Goal: Information Seeking & Learning: Learn about a topic

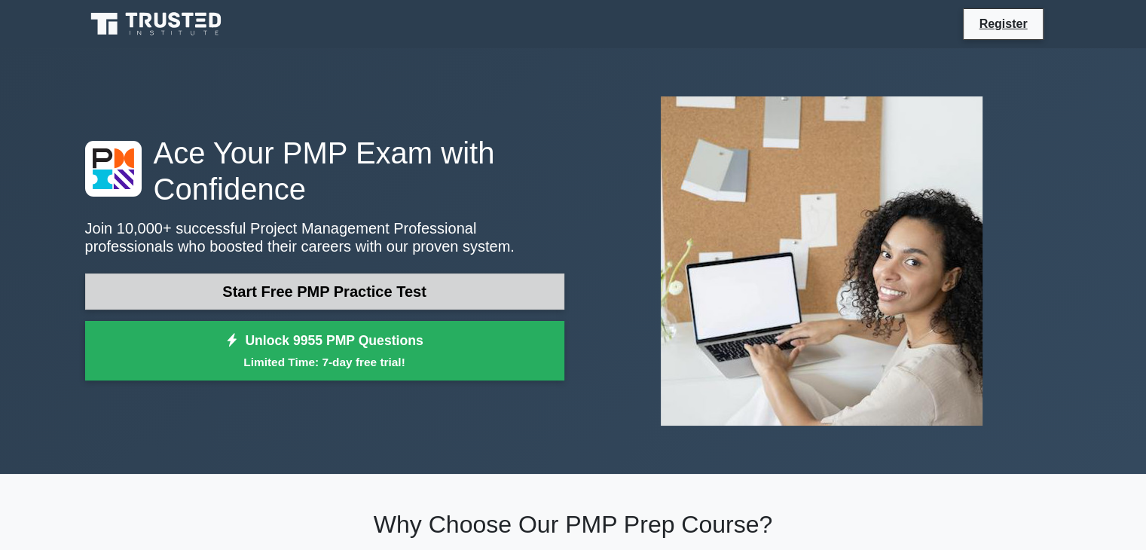
click at [430, 280] on link "Start Free PMP Practice Test" at bounding box center [324, 292] width 479 height 36
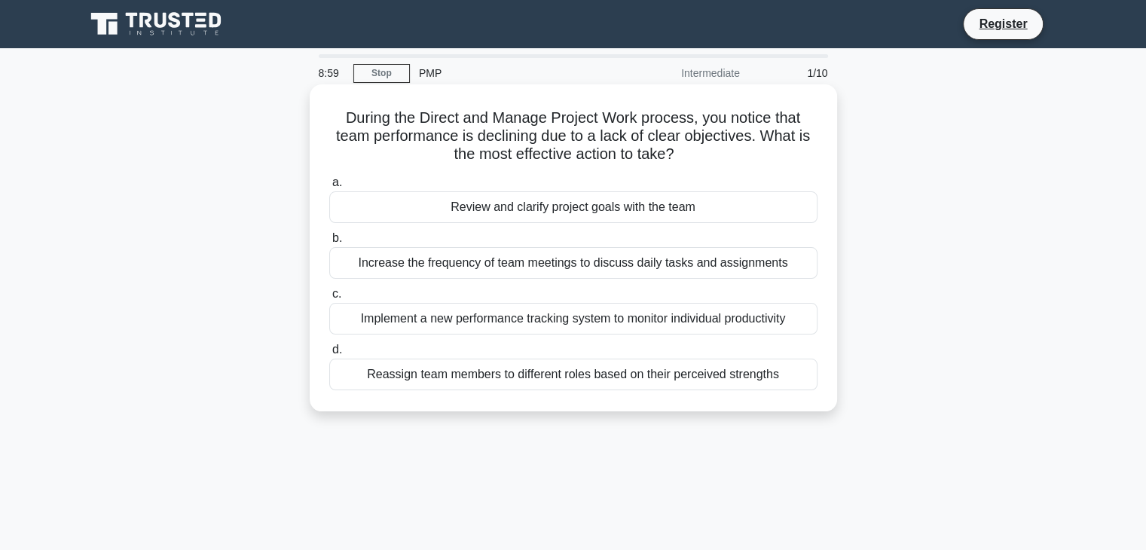
click at [581, 215] on div "Review and clarify project goals with the team" at bounding box center [573, 207] width 488 height 32
click at [329, 188] on input "a. Review and clarify project goals with the team" at bounding box center [329, 183] width 0 height 10
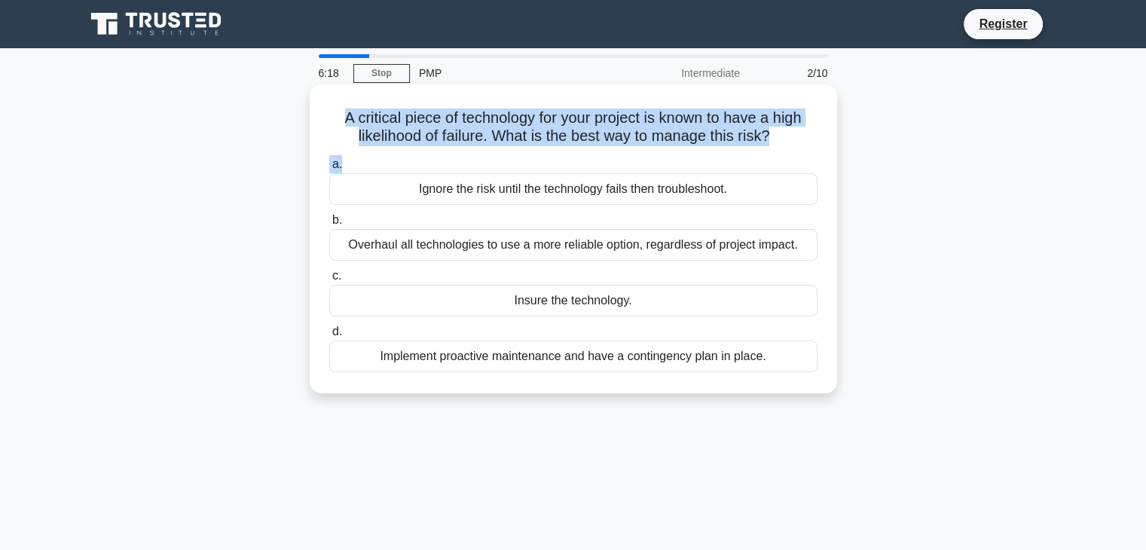
drag, startPoint x: 335, startPoint y: 121, endPoint x: 776, endPoint y: 153, distance: 441.9
click at [776, 153] on div "A critical piece of technology for your project is known to have a high likelih…" at bounding box center [573, 238] width 515 height 297
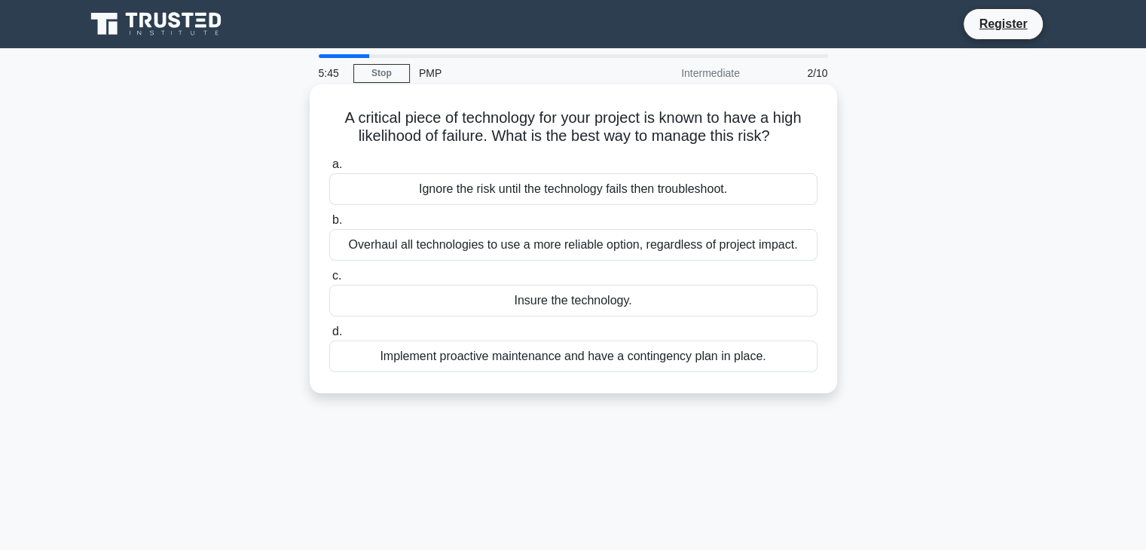
click at [553, 357] on div "Implement proactive maintenance and have a contingency plan in place." at bounding box center [573, 357] width 488 height 32
click at [329, 337] on input "d. Implement proactive maintenance and have a contingency plan in place." at bounding box center [329, 332] width 0 height 10
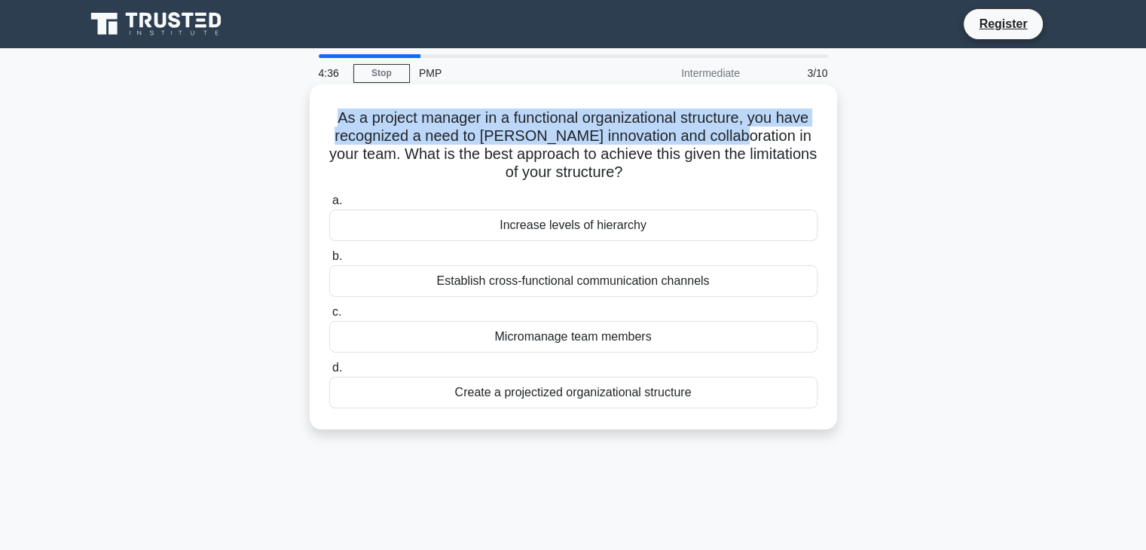
drag, startPoint x: 328, startPoint y: 115, endPoint x: 717, endPoint y: 142, distance: 390.4
click at [717, 142] on h5 "As a project manager in a functional organizational structure, you have recogni…" at bounding box center [573, 145] width 491 height 74
click at [581, 396] on div "Create a projectized organizational structure" at bounding box center [573, 393] width 488 height 32
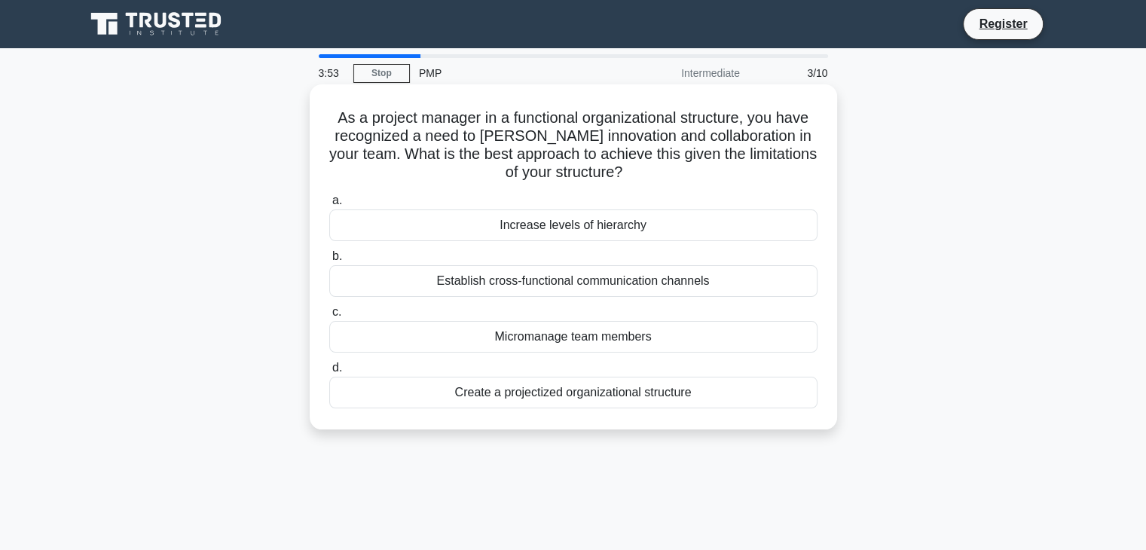
click at [514, 392] on div "Create a projectized organizational structure" at bounding box center [573, 393] width 488 height 32
click at [329, 373] on input "d. Create a projectized organizational structure" at bounding box center [329, 368] width 0 height 10
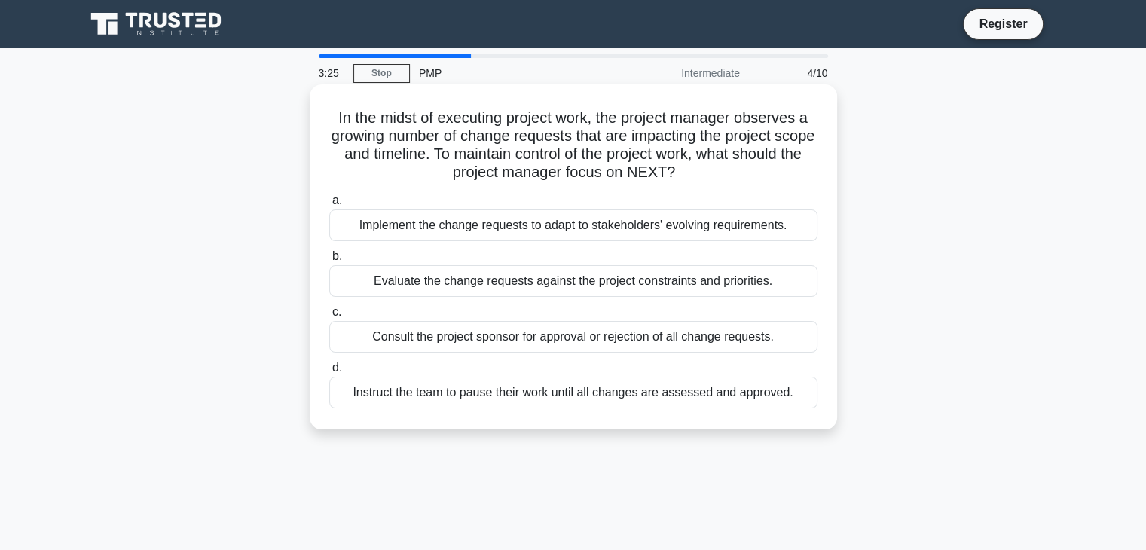
click at [520, 285] on div "Evaluate the change requests against the project constraints and priorities." at bounding box center [573, 281] width 488 height 32
click at [329, 261] on input "b. Evaluate the change requests against the project constraints and priorities." at bounding box center [329, 257] width 0 height 10
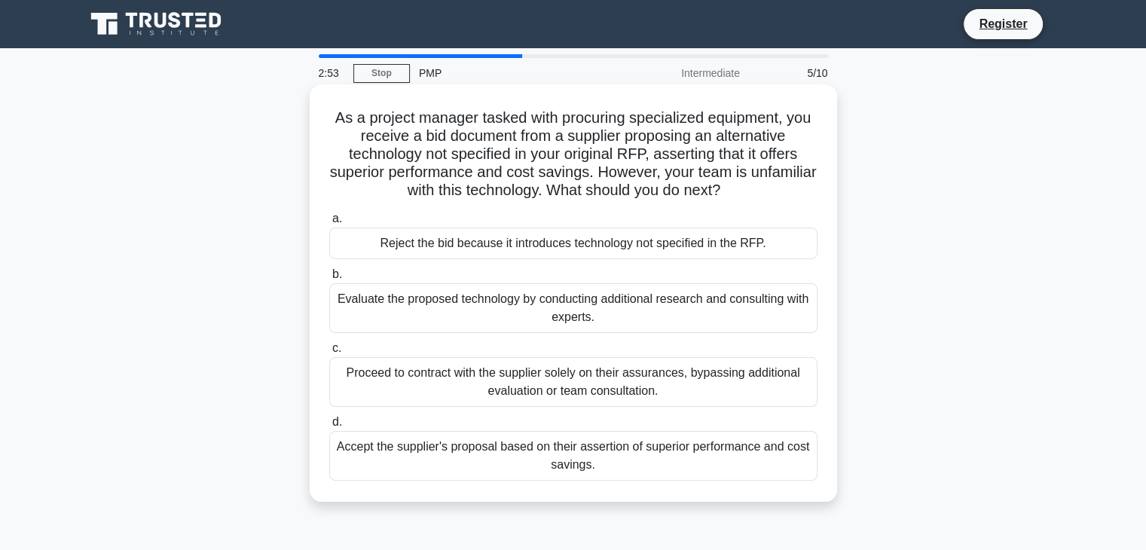
click at [534, 295] on div "Evaluate the proposed technology by conducting additional research and consulti…" at bounding box center [573, 308] width 488 height 50
click at [329, 280] on input "b. Evaluate the proposed technology by conducting additional research and consu…" at bounding box center [329, 275] width 0 height 10
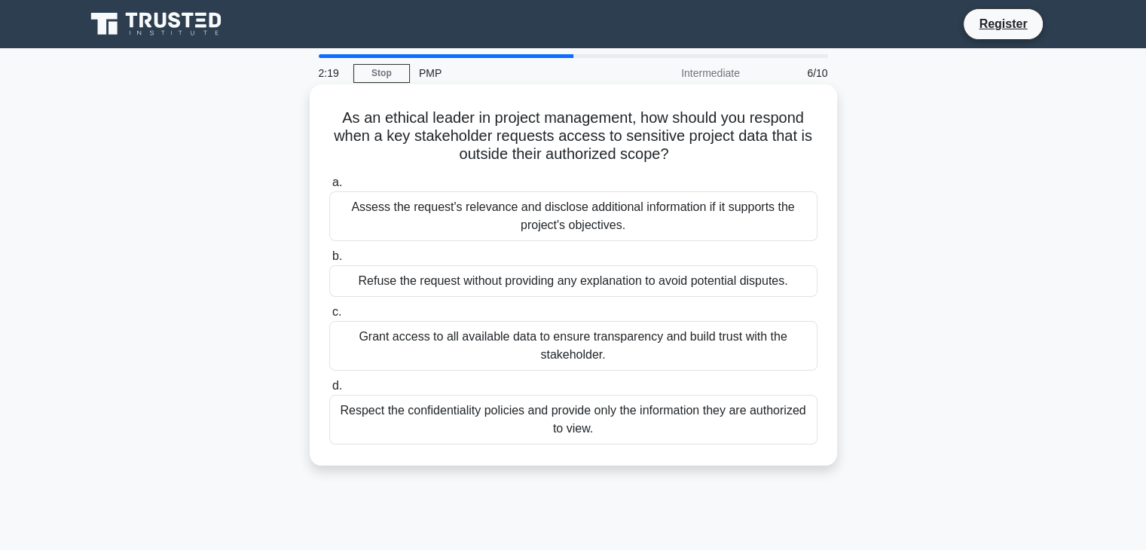
click at [426, 417] on div "Respect the confidentiality policies and provide only the information they are …" at bounding box center [573, 420] width 488 height 50
click at [329, 391] on input "d. Respect the confidentiality policies and provide only the information they a…" at bounding box center [329, 386] width 0 height 10
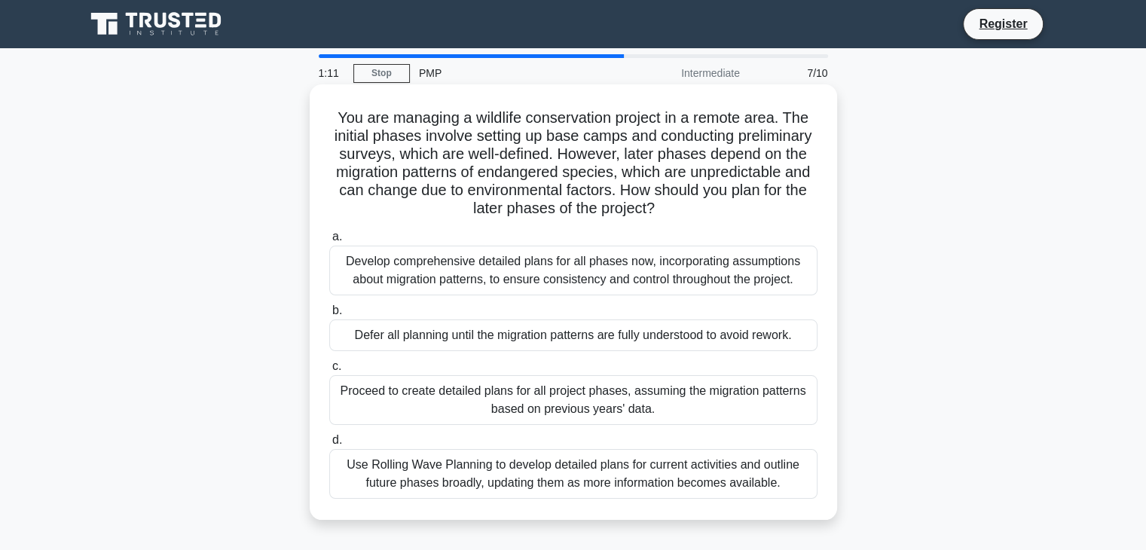
click at [579, 284] on div "Develop comprehensive detailed plans for all phases now, incorporating assumpti…" at bounding box center [573, 271] width 488 height 50
click at [329, 242] on input "a. Develop comprehensive detailed plans for all phases now, incorporating assum…" at bounding box center [329, 237] width 0 height 10
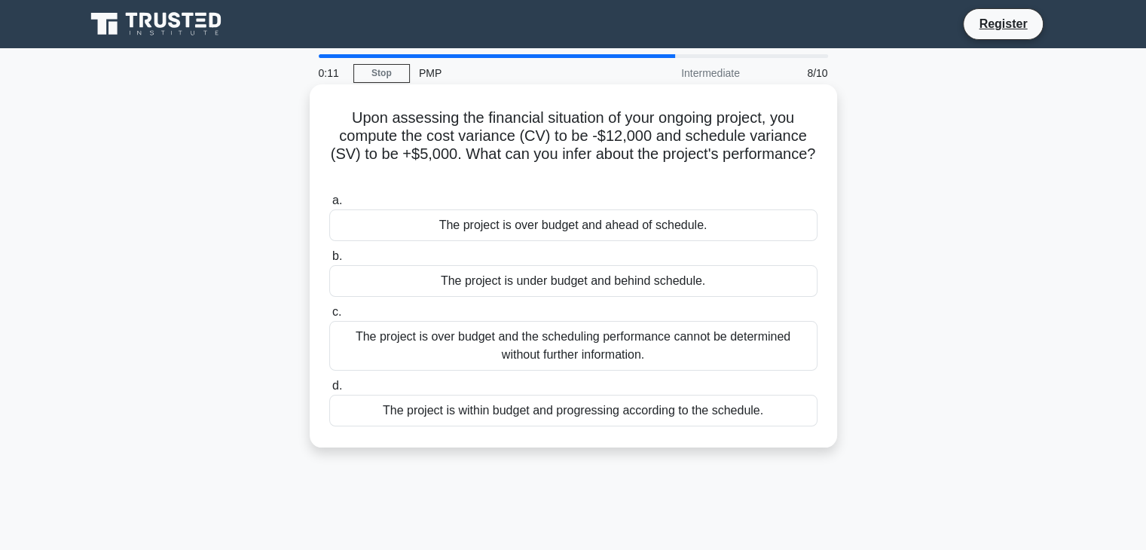
click at [556, 338] on div "The project is over budget and the scheduling performance cannot be determined …" at bounding box center [573, 346] width 488 height 50
click at [329, 317] on input "c. The project is over budget and the scheduling performance cannot be determin…" at bounding box center [329, 312] width 0 height 10
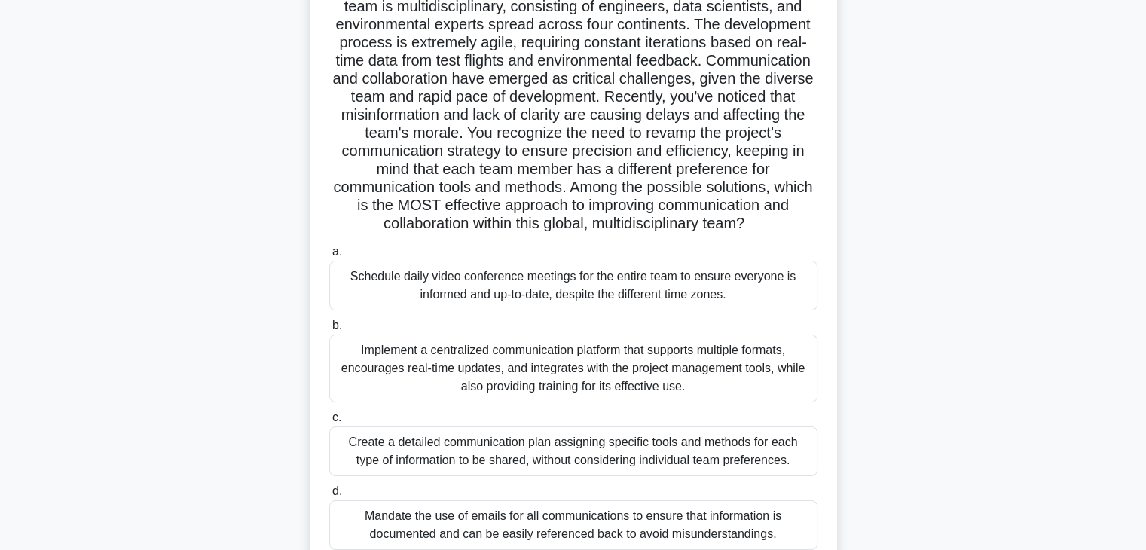
scroll to position [151, 0]
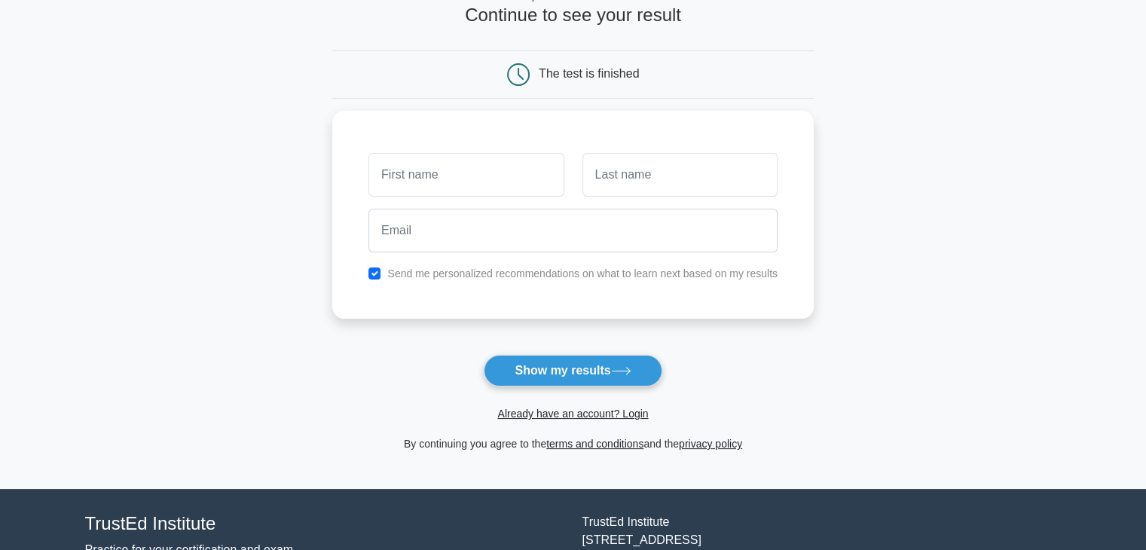
scroll to position [75, 0]
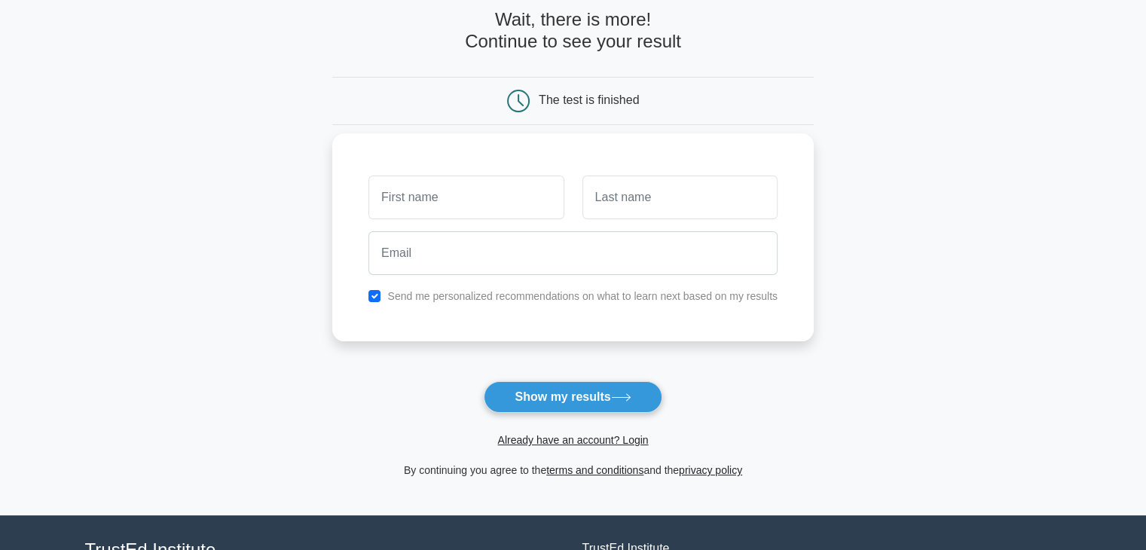
click at [495, 298] on label "Send me personalized recommendations on what to learn next based on my results" at bounding box center [582, 296] width 390 height 12
click at [468, 297] on label "Send me personalized recommendations on what to learn next based on my results" at bounding box center [582, 296] width 390 height 12
click at [455, 194] on input "text" at bounding box center [465, 198] width 195 height 44
type input "sca"
click at [625, 199] on input "text" at bounding box center [679, 198] width 195 height 44
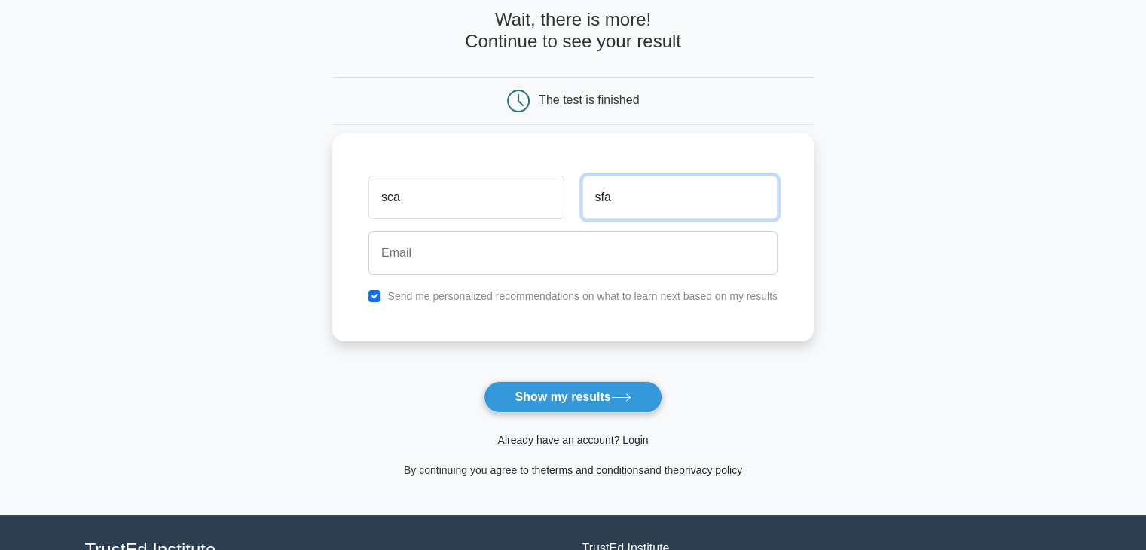
type input "sfa"
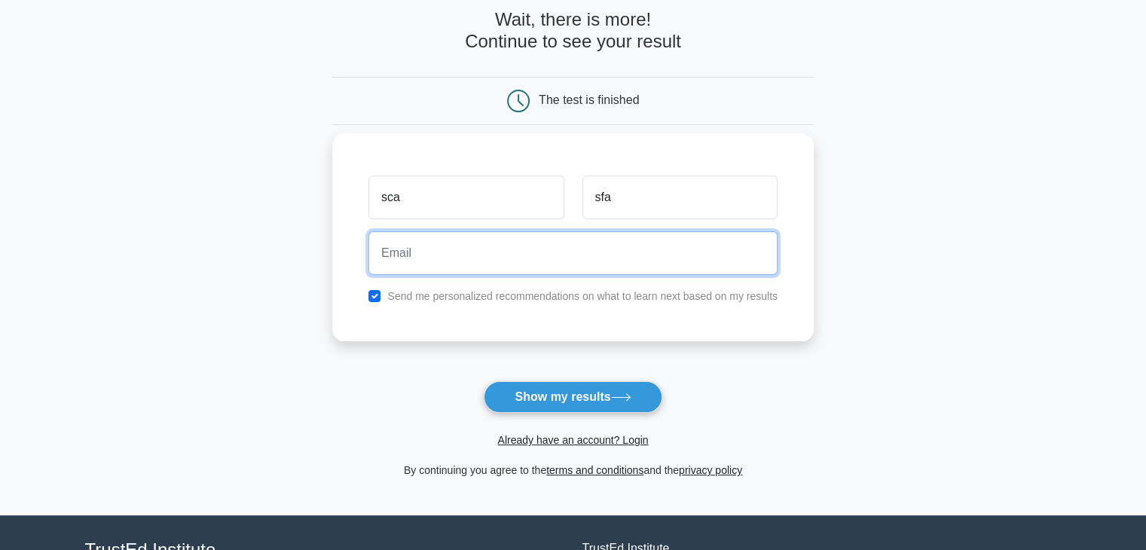
click at [482, 258] on input "email" at bounding box center [572, 253] width 409 height 44
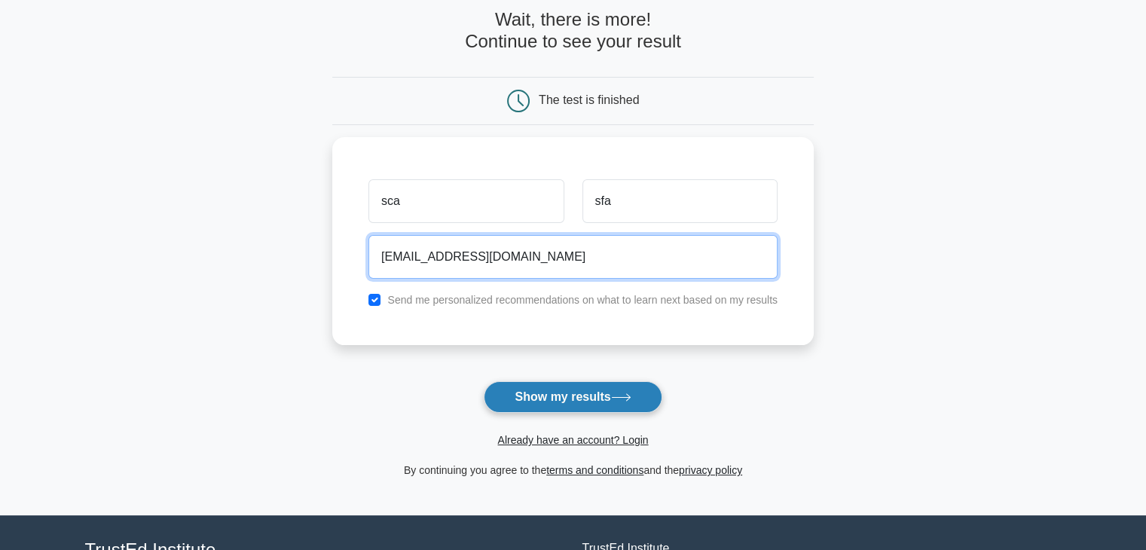
type input "scasfa@gmail.com"
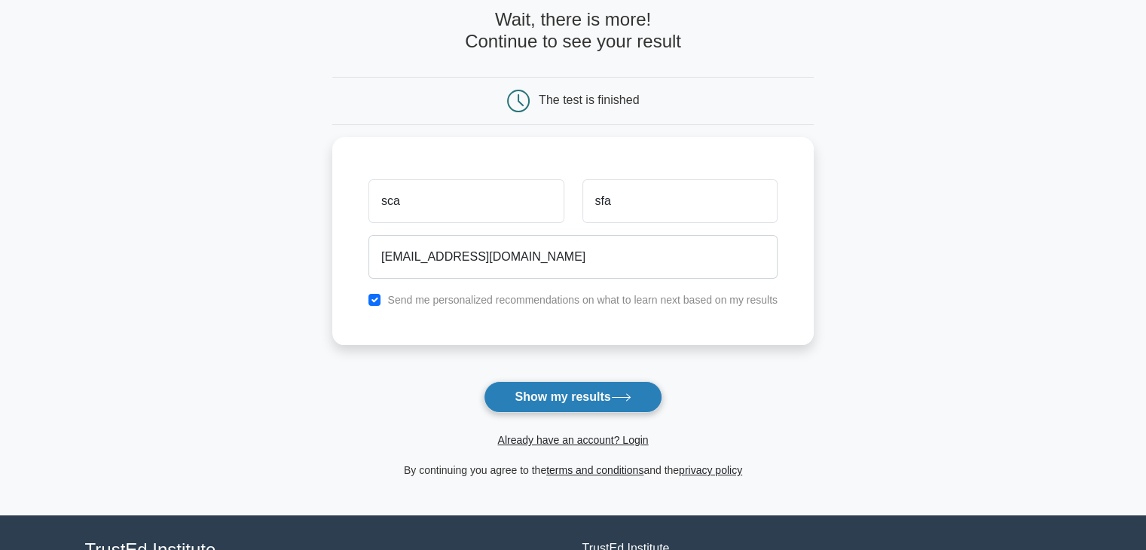
click at [566, 393] on button "Show my results" at bounding box center [573, 397] width 178 height 32
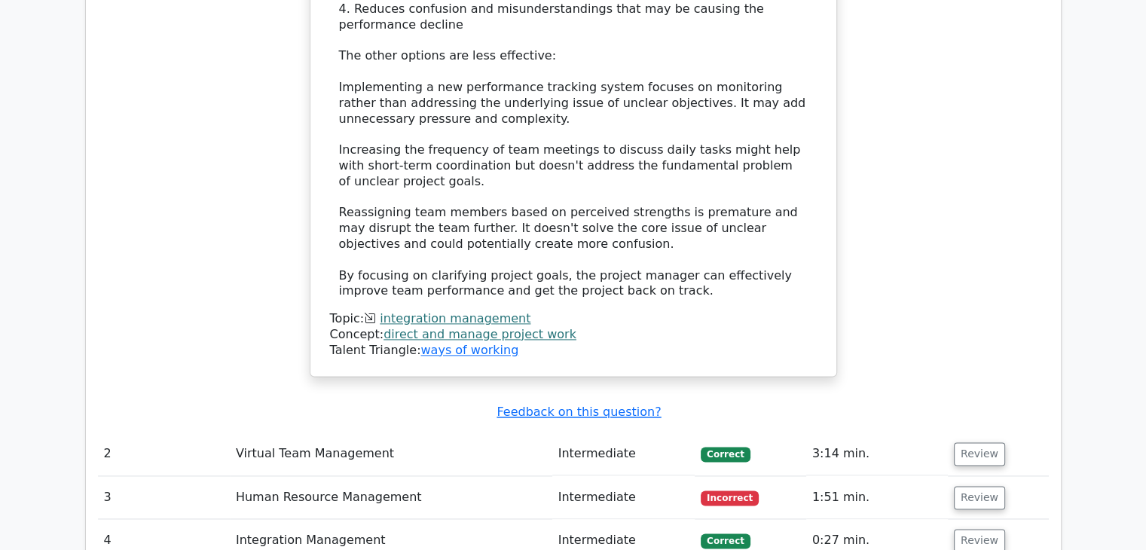
scroll to position [1959, 0]
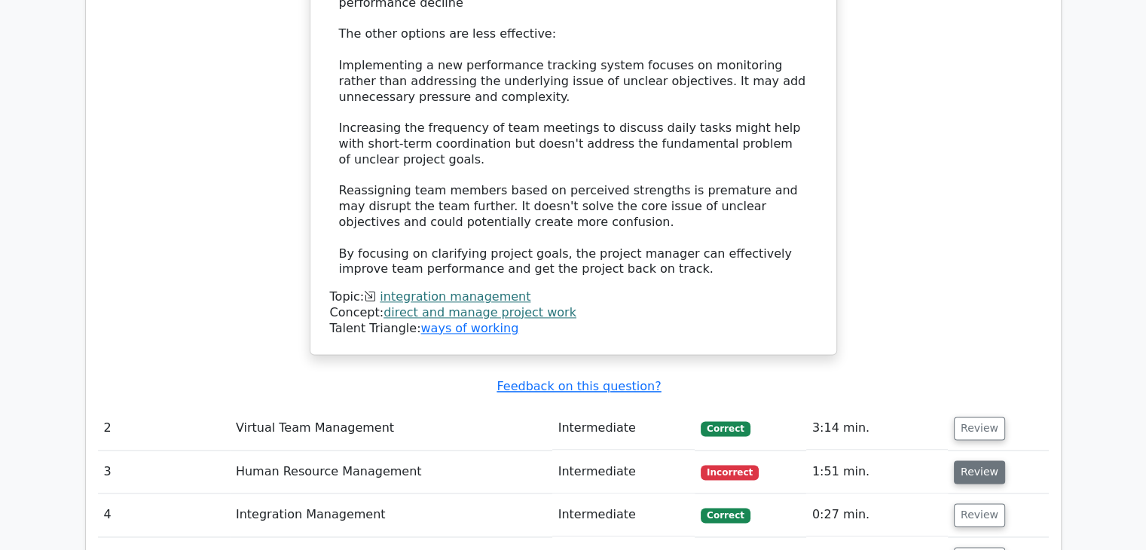
click at [976, 460] on button "Review" at bounding box center [979, 471] width 51 height 23
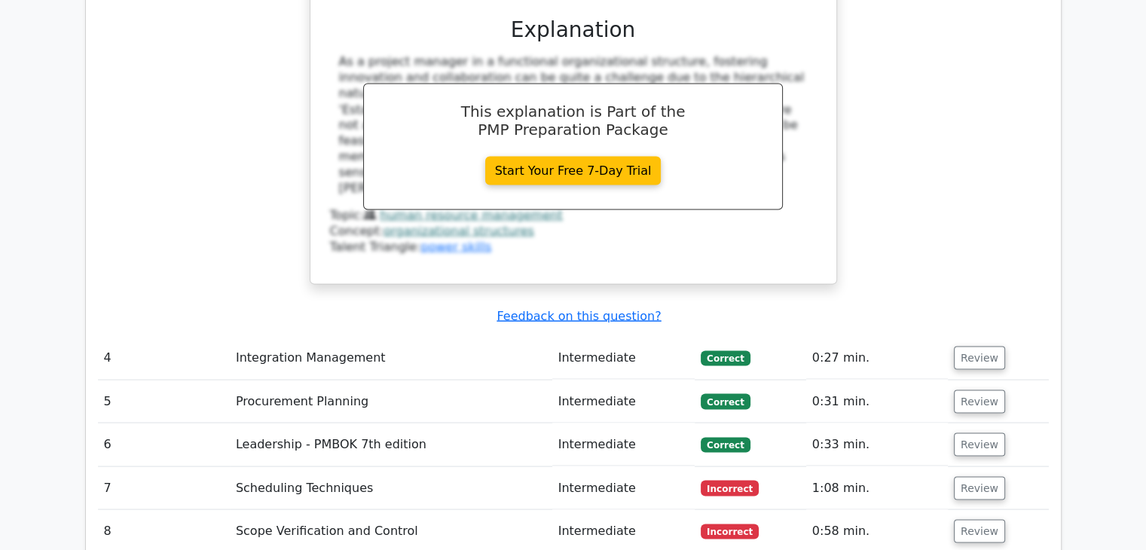
scroll to position [2788, 0]
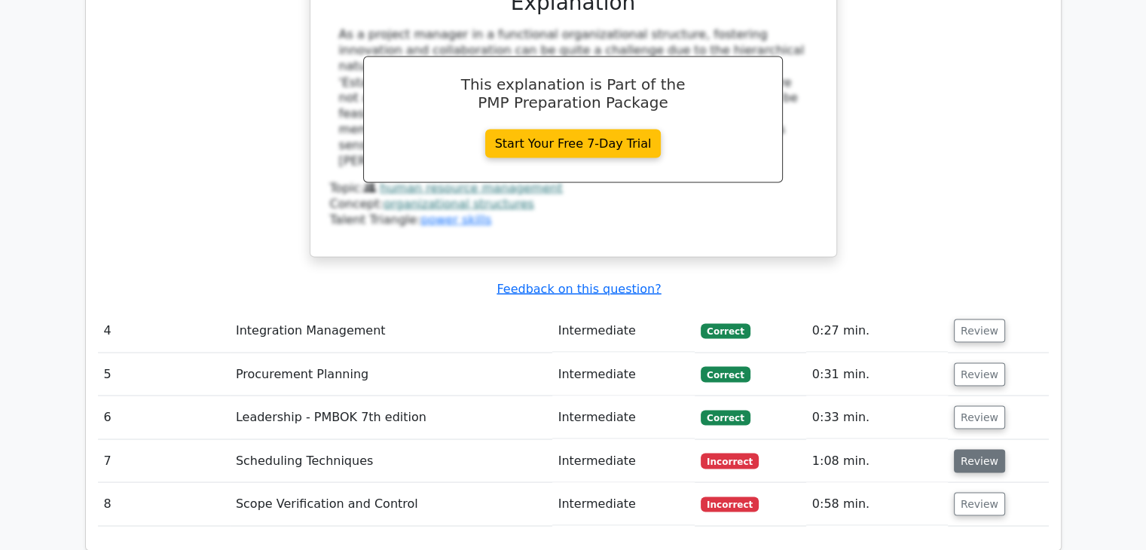
click at [987, 449] on button "Review" at bounding box center [979, 460] width 51 height 23
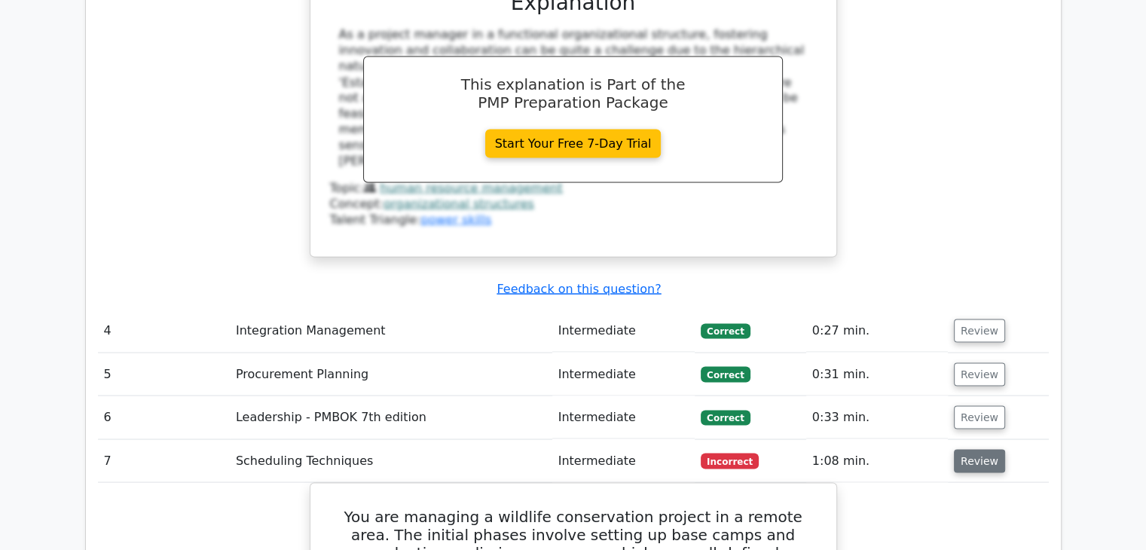
click at [980, 449] on button "Review" at bounding box center [979, 460] width 51 height 23
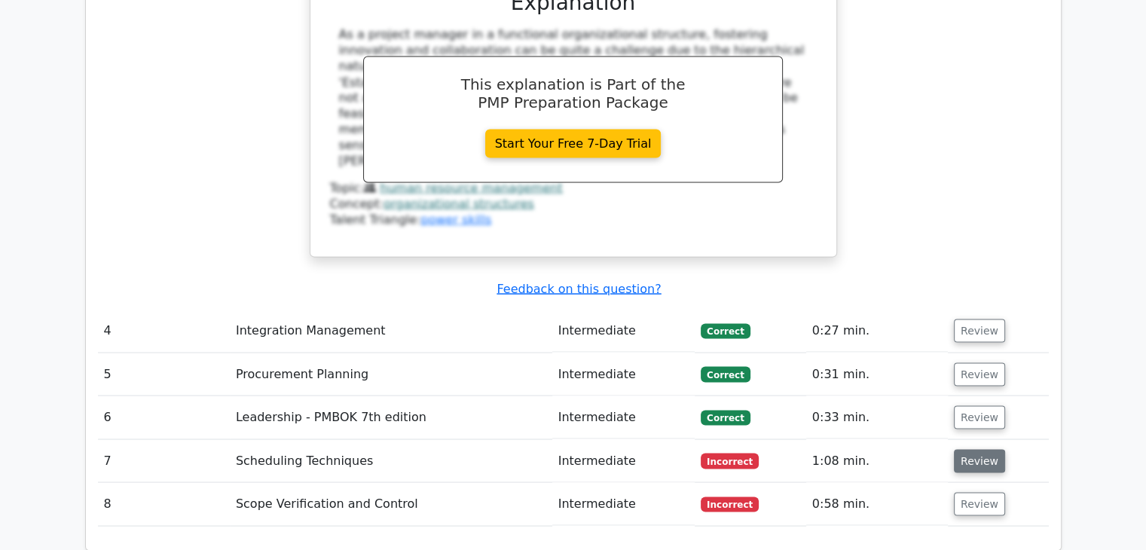
click at [980, 449] on button "Review" at bounding box center [979, 460] width 51 height 23
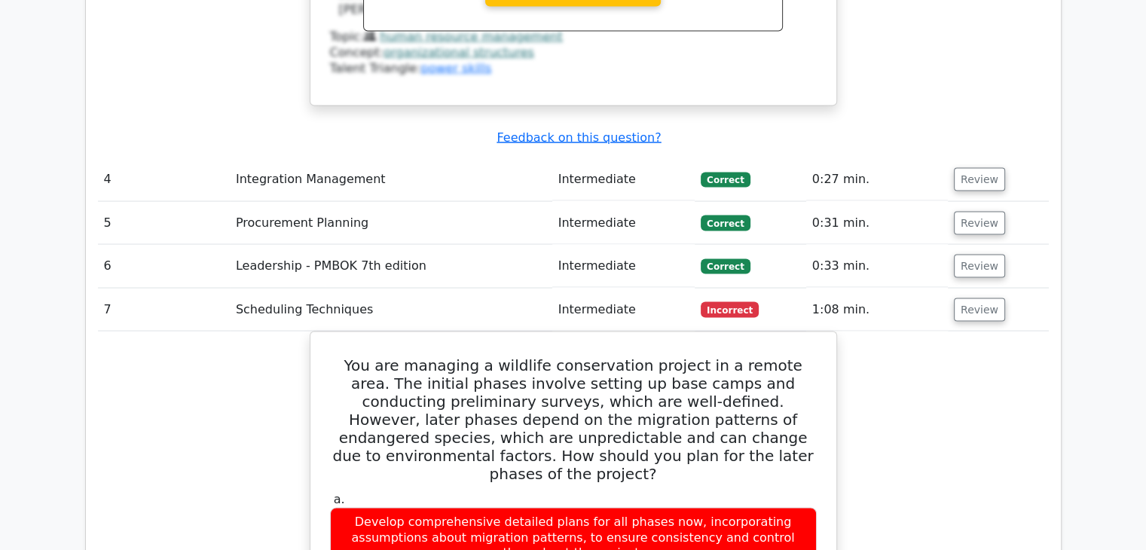
scroll to position [2863, 0]
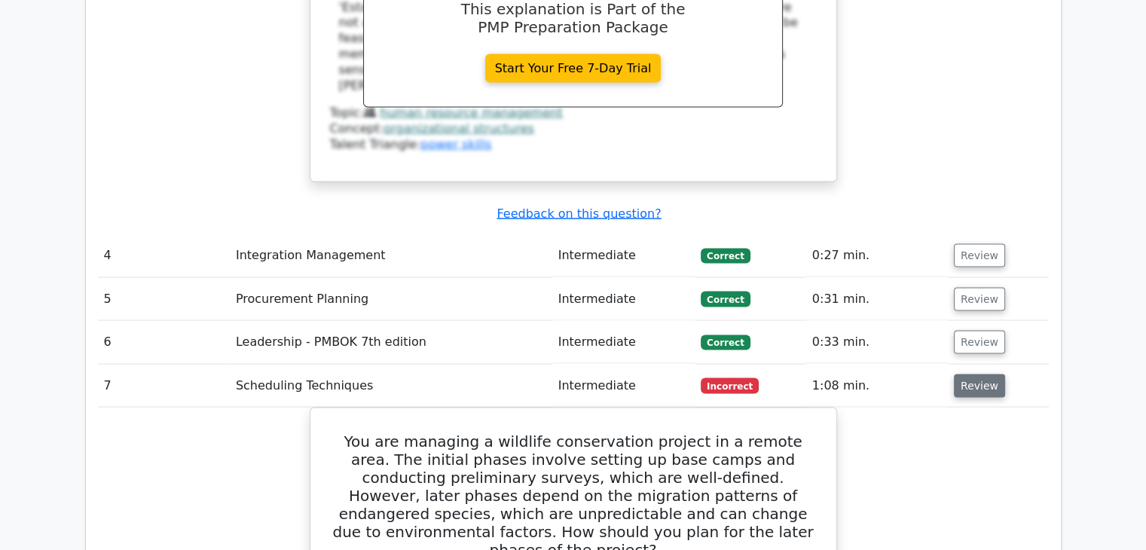
click at [973, 374] on button "Review" at bounding box center [979, 385] width 51 height 23
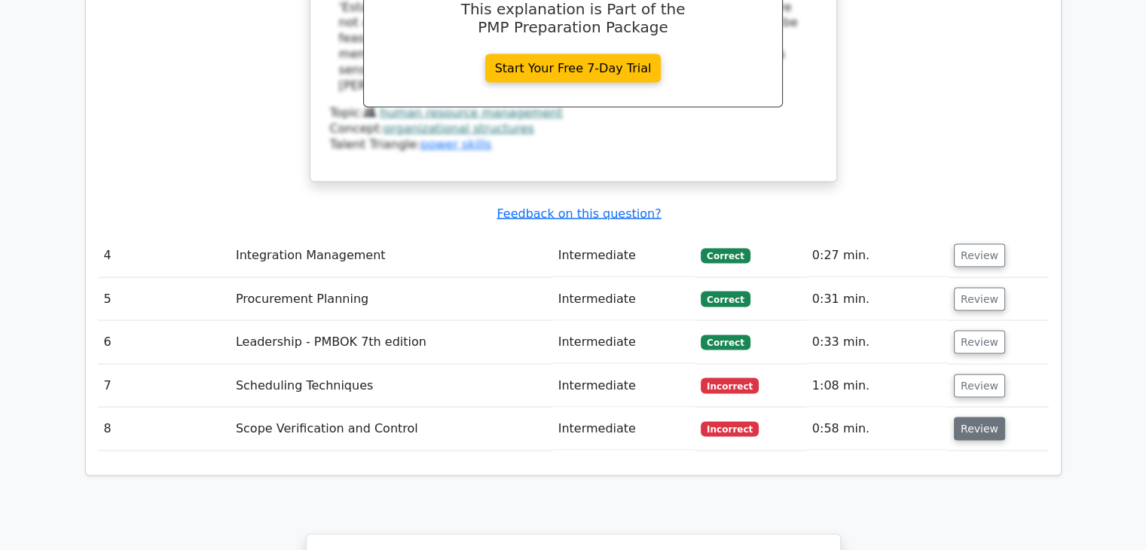
click at [973, 417] on button "Review" at bounding box center [979, 428] width 51 height 23
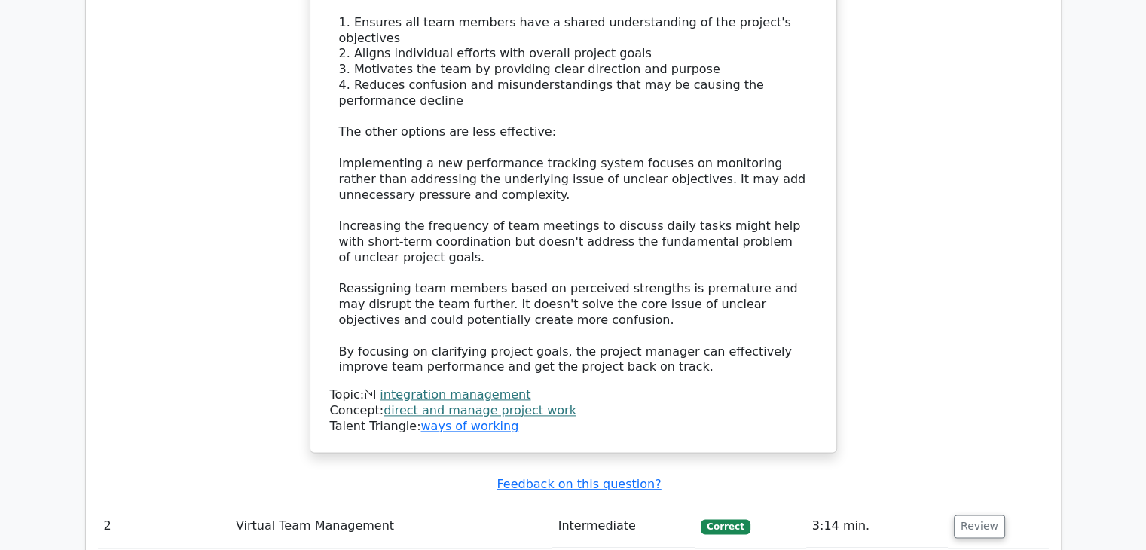
scroll to position [1733, 0]
